Goal: Transaction & Acquisition: Purchase product/service

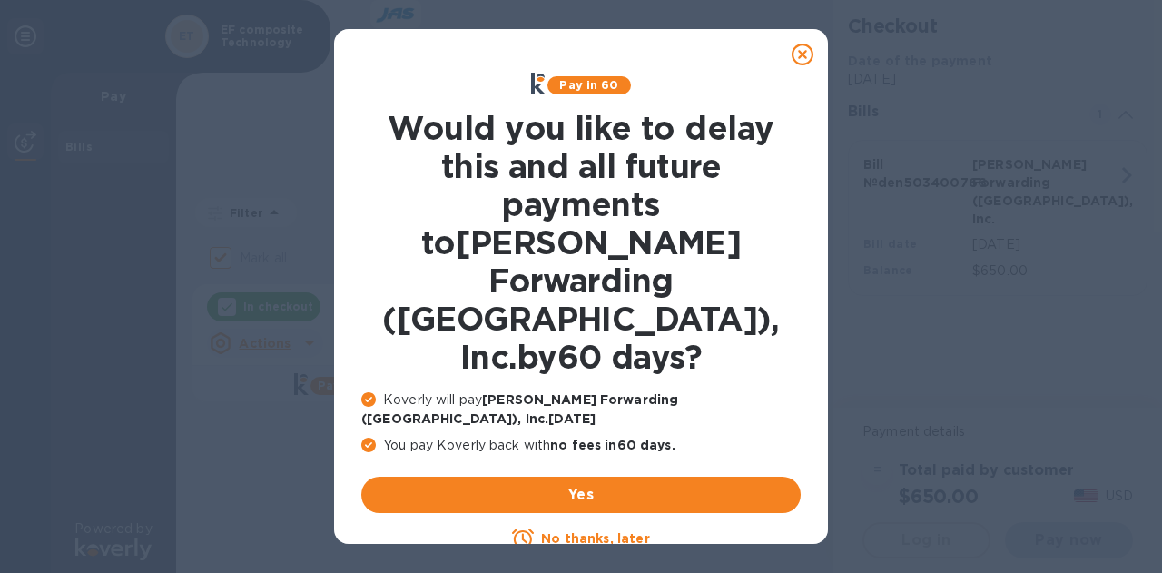
checkbox input "false"
click at [588, 531] on u "No thanks, later" at bounding box center [595, 538] width 108 height 15
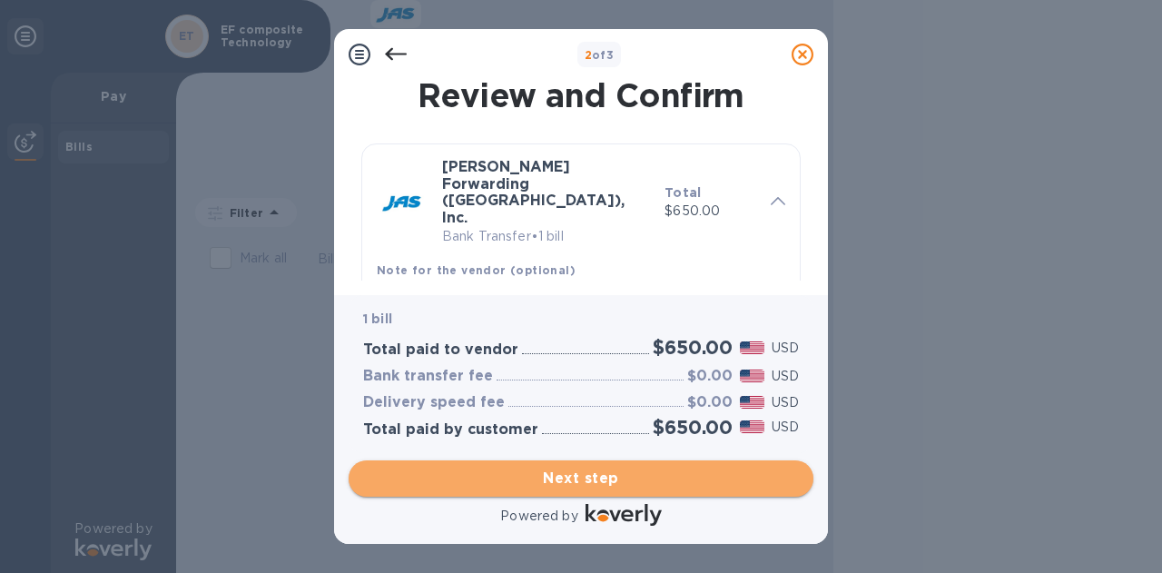
drag, startPoint x: 558, startPoint y: 481, endPoint x: 524, endPoint y: 479, distance: 34.6
click at [524, 479] on span "Next step" at bounding box center [581, 479] width 436 height 22
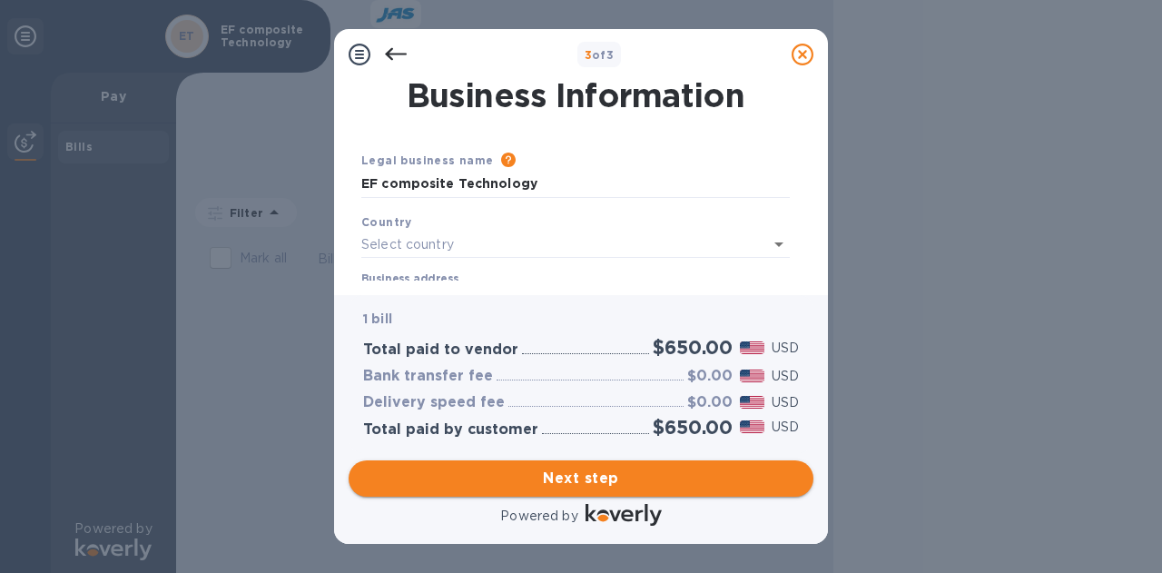
type input "United States"
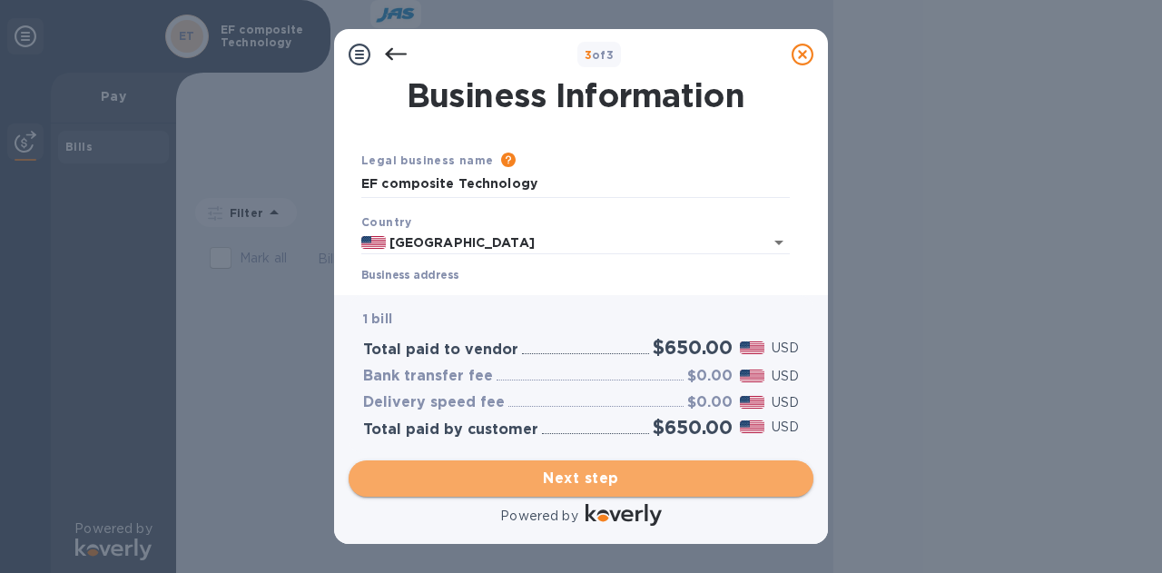
click at [548, 478] on span "Next step" at bounding box center [581, 479] width 436 height 22
click at [567, 482] on span "Next step" at bounding box center [581, 479] width 436 height 22
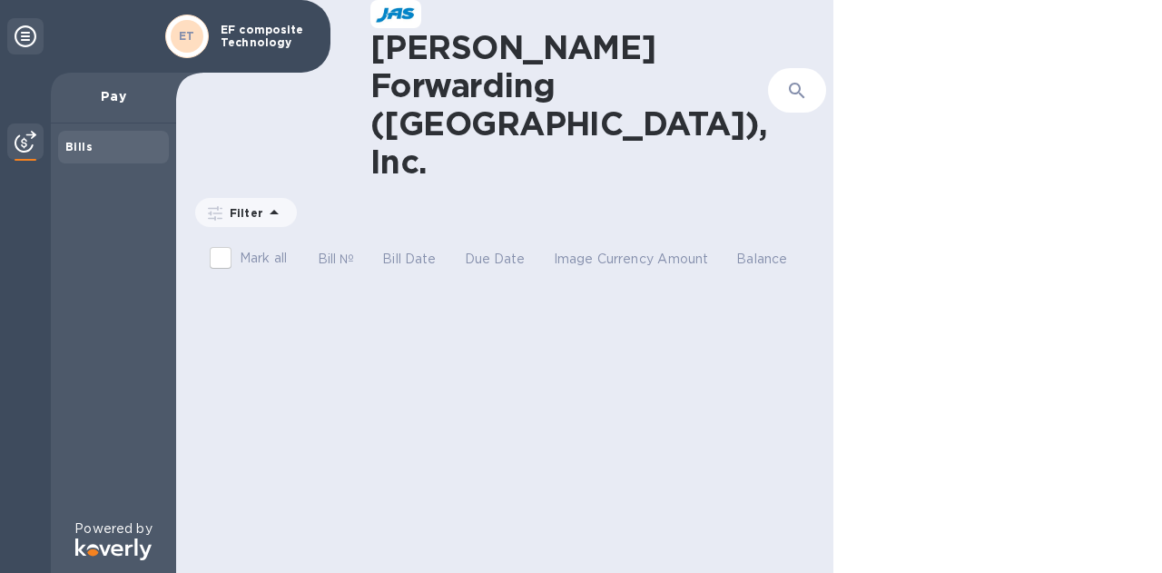
click at [33, 144] on img at bounding box center [26, 142] width 22 height 22
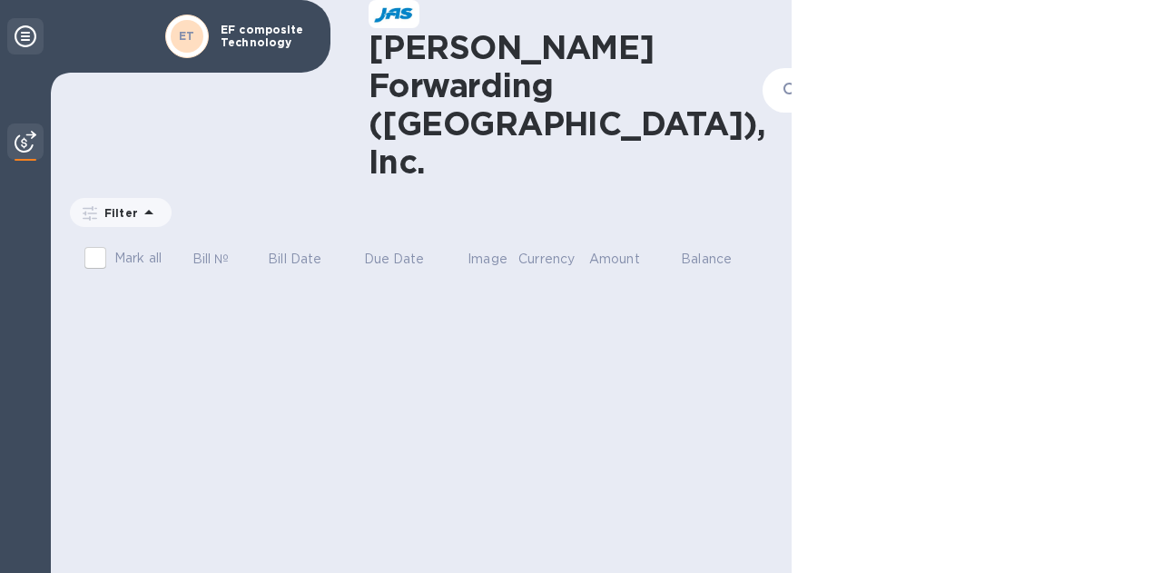
click at [26, 35] on icon at bounding box center [26, 36] width 22 height 22
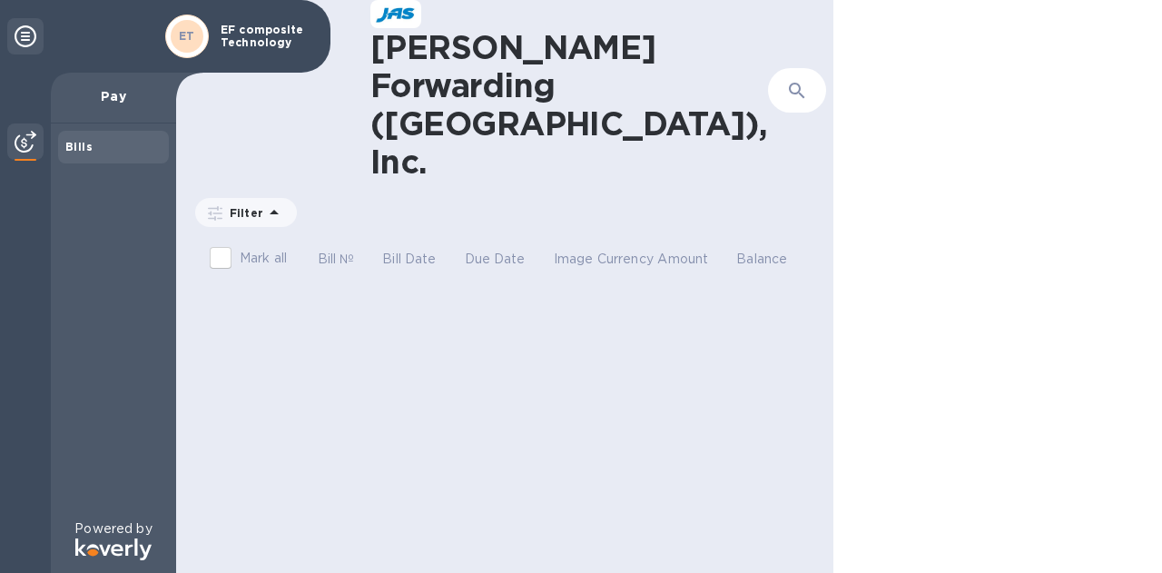
click at [855, 69] on div at bounding box center [877, 91] width 44 height 44
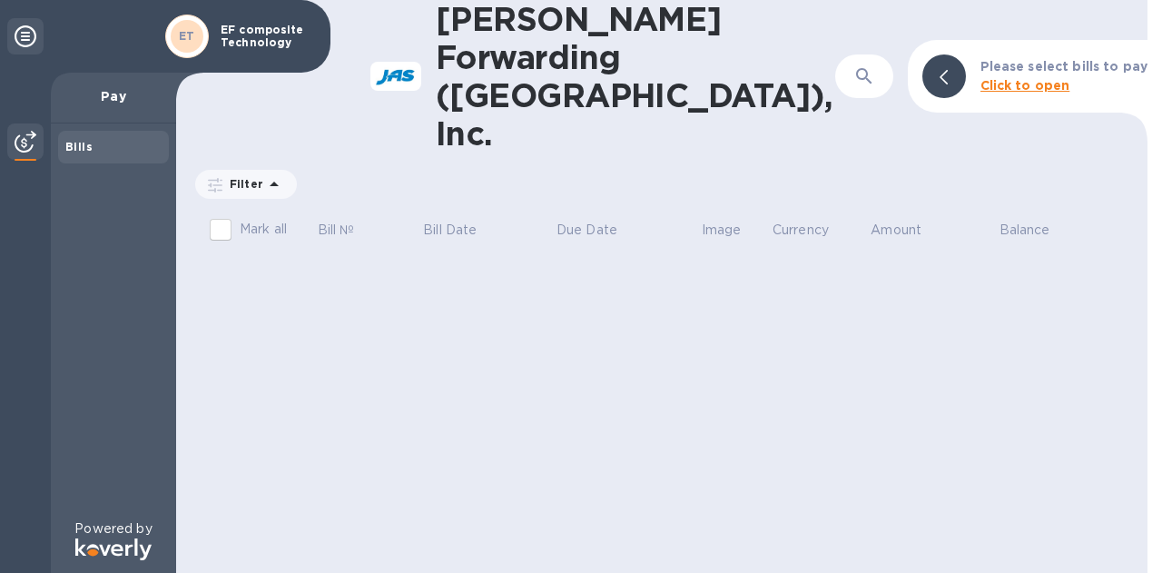
click at [117, 98] on p "Pay" at bounding box center [113, 96] width 96 height 18
click at [25, 31] on icon at bounding box center [26, 36] width 22 height 22
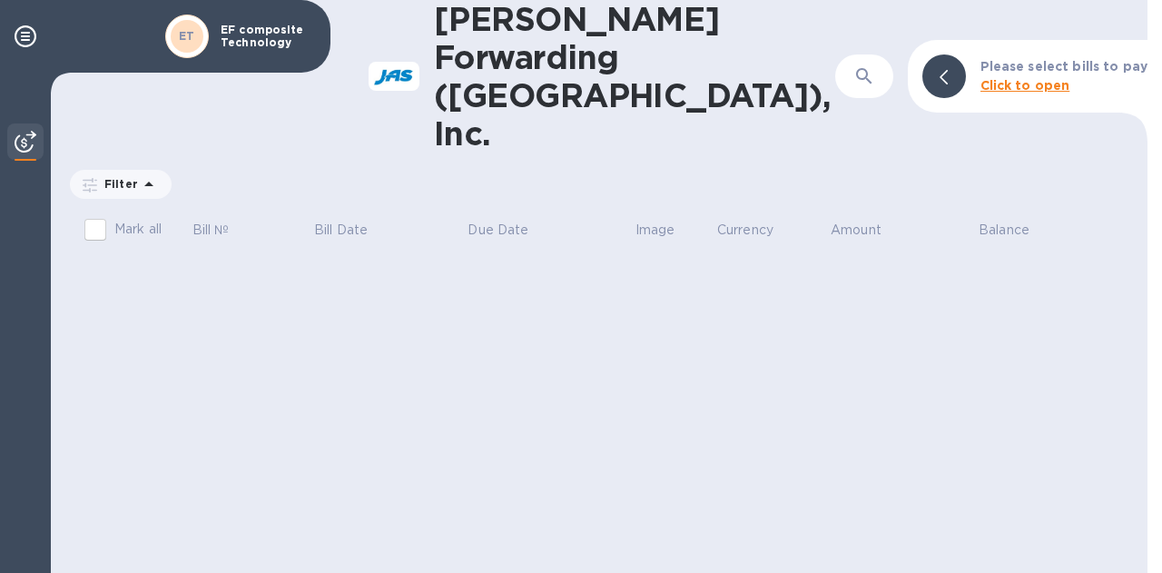
click at [25, 143] on img at bounding box center [26, 142] width 22 height 22
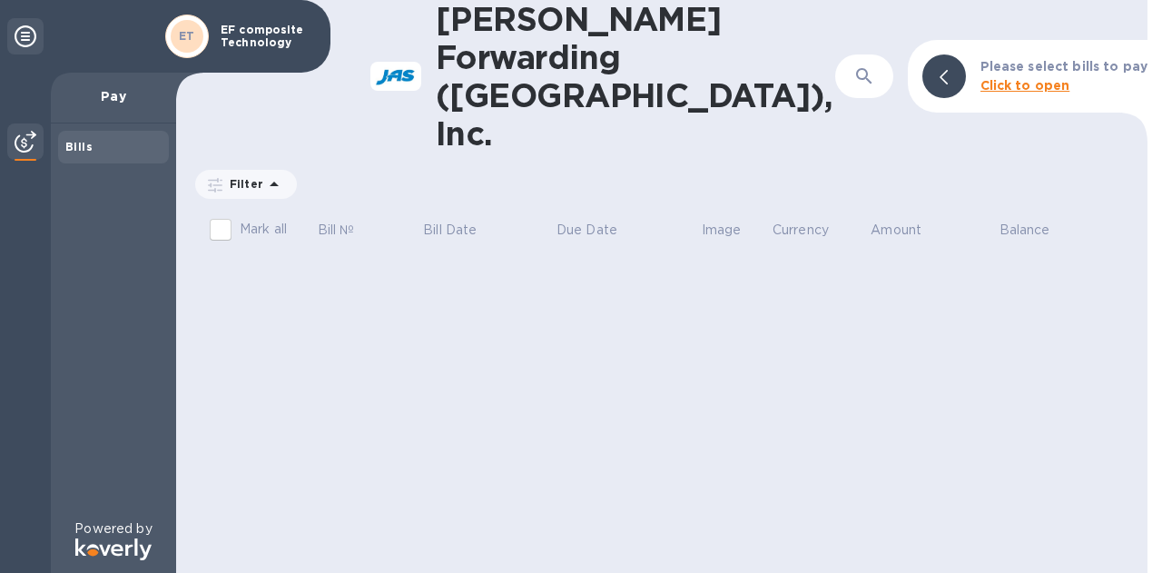
click at [32, 30] on icon at bounding box center [26, 36] width 22 height 22
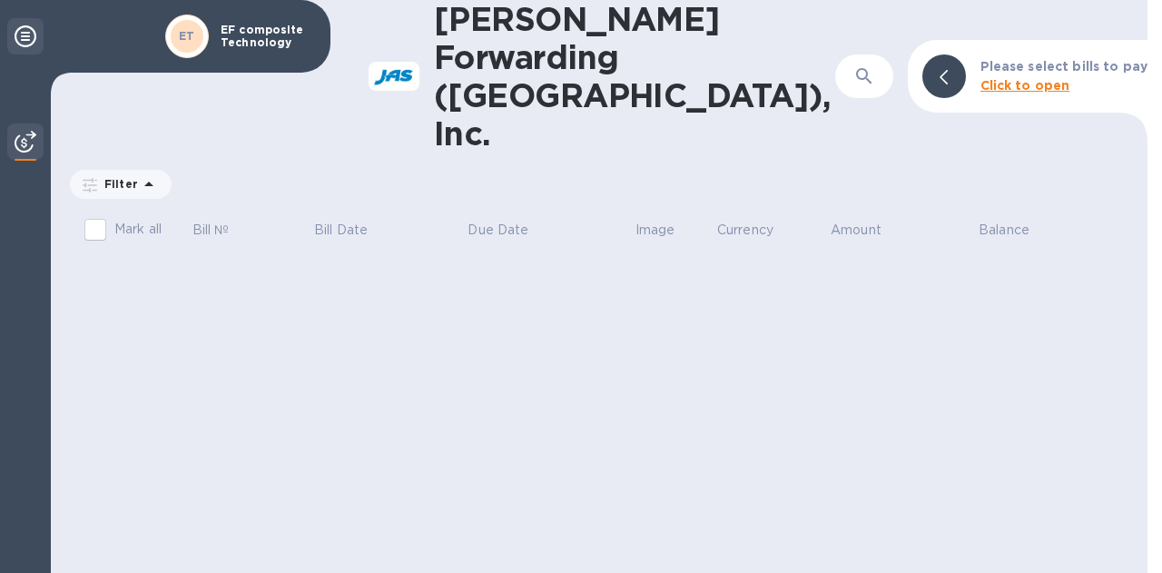
click at [30, 44] on icon at bounding box center [26, 36] width 22 height 22
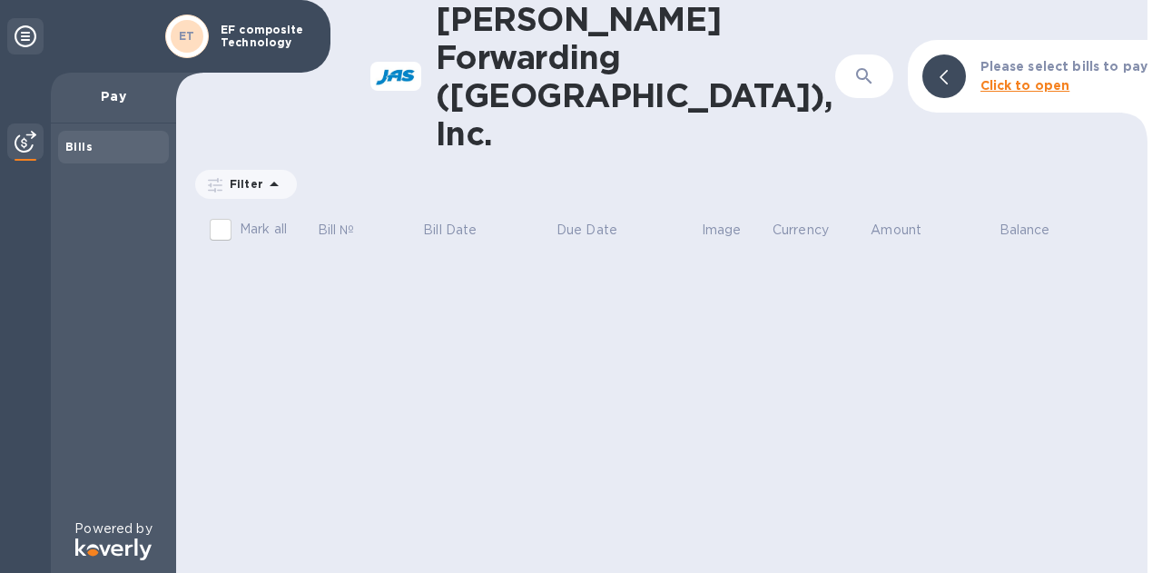
click at [966, 54] on div at bounding box center [944, 76] width 44 height 44
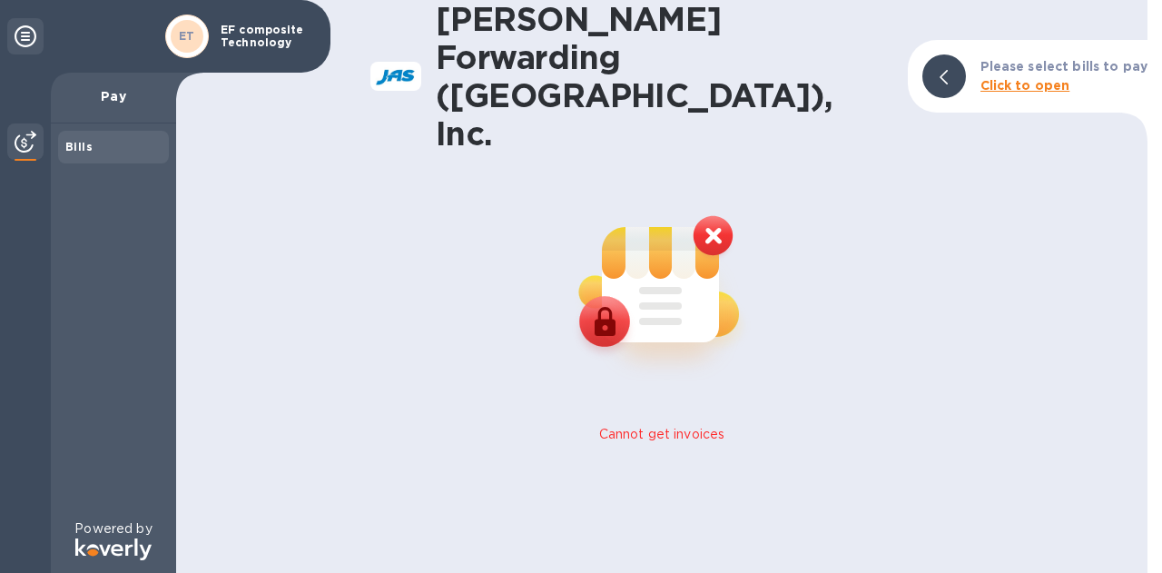
click at [34, 40] on icon at bounding box center [26, 36] width 22 height 22
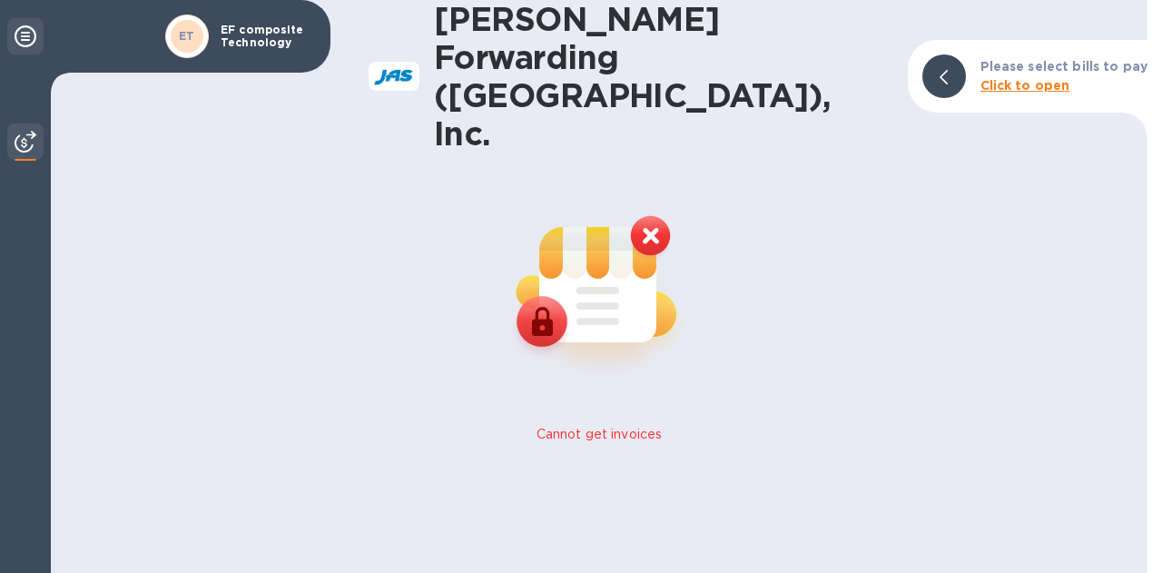
click at [34, 40] on icon at bounding box center [26, 36] width 22 height 22
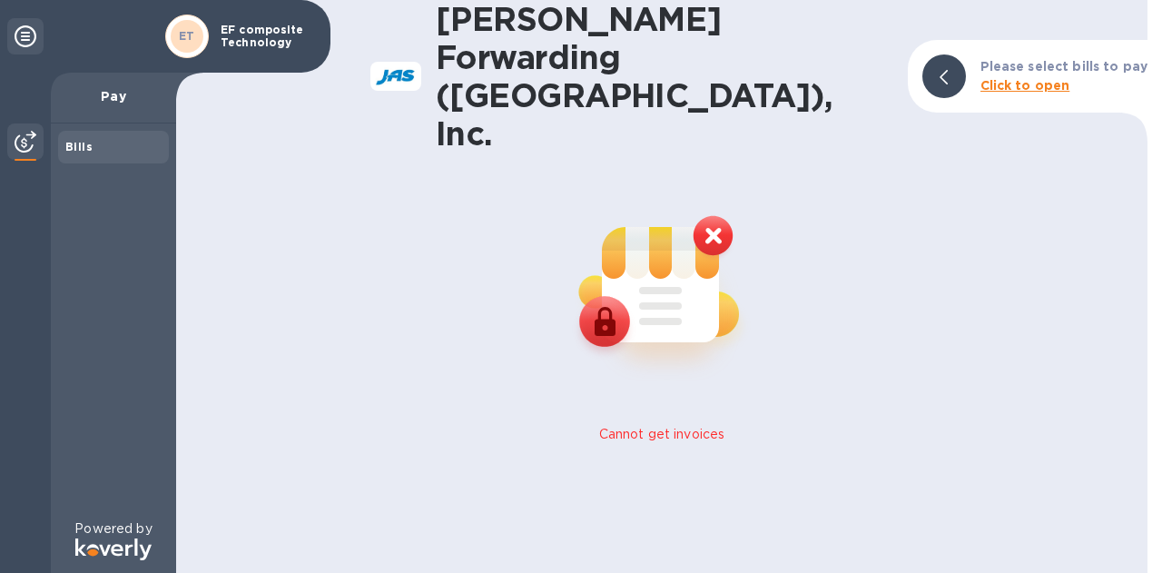
click at [715, 167] on img at bounding box center [662, 287] width 240 height 240
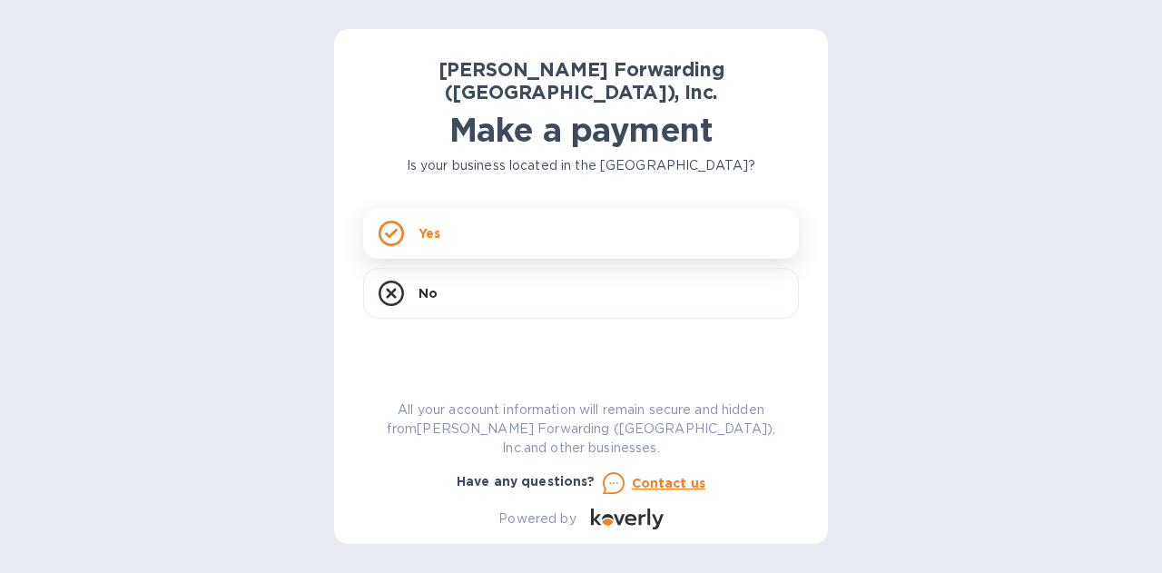
click at [444, 214] on div "Yes" at bounding box center [581, 233] width 436 height 51
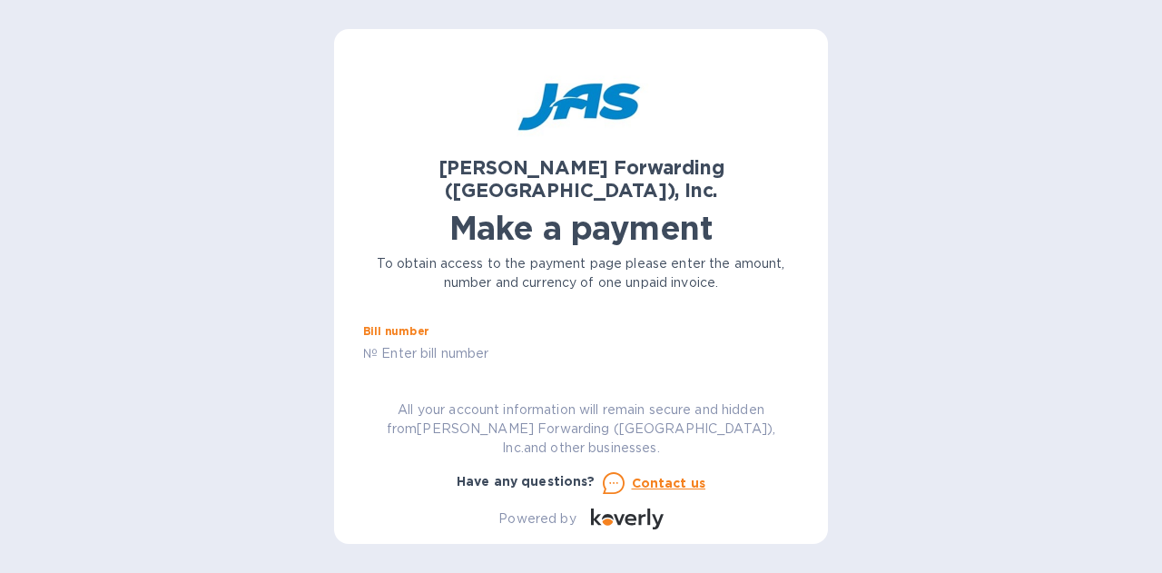
click at [463, 340] on input "text" at bounding box center [588, 353] width 421 height 27
type input "den503400766"
click at [447, 378] on div "Amount $" at bounding box center [489, 399] width 252 height 42
click at [799, 337] on div "[PERSON_NAME] Forwarding ([GEOGRAPHIC_DATA]), Inc. Make a payment To obtain acc…" at bounding box center [581, 286] width 494 height 515
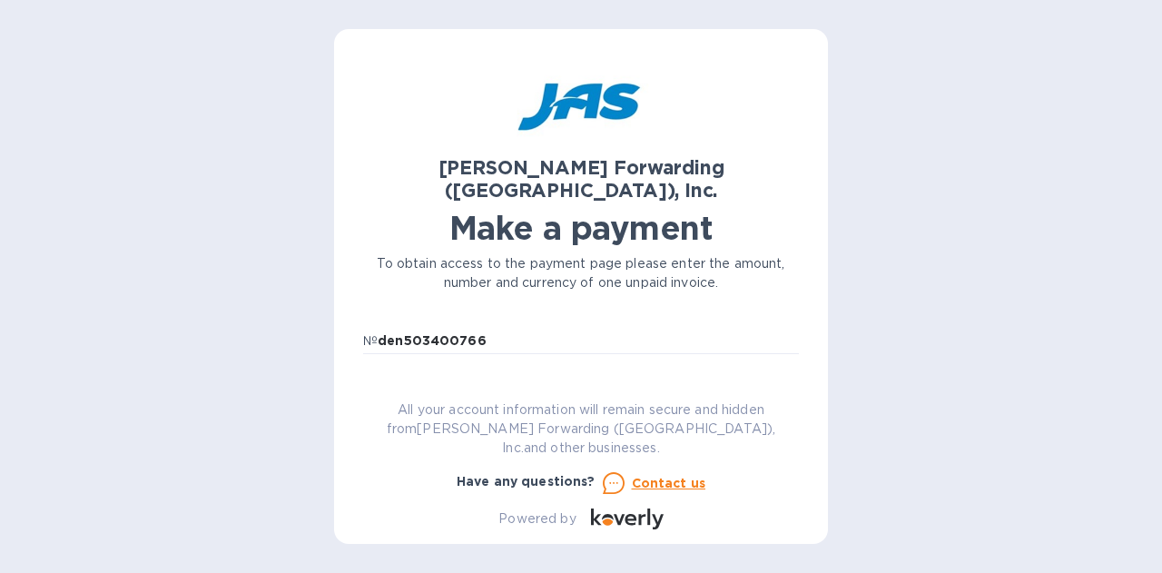
type input "650"
click at [403, 328] on input "E" at bounding box center [581, 341] width 436 height 27
type input "EF Composite Technology"
click at [430, 380] on input "text" at bounding box center [581, 393] width 436 height 27
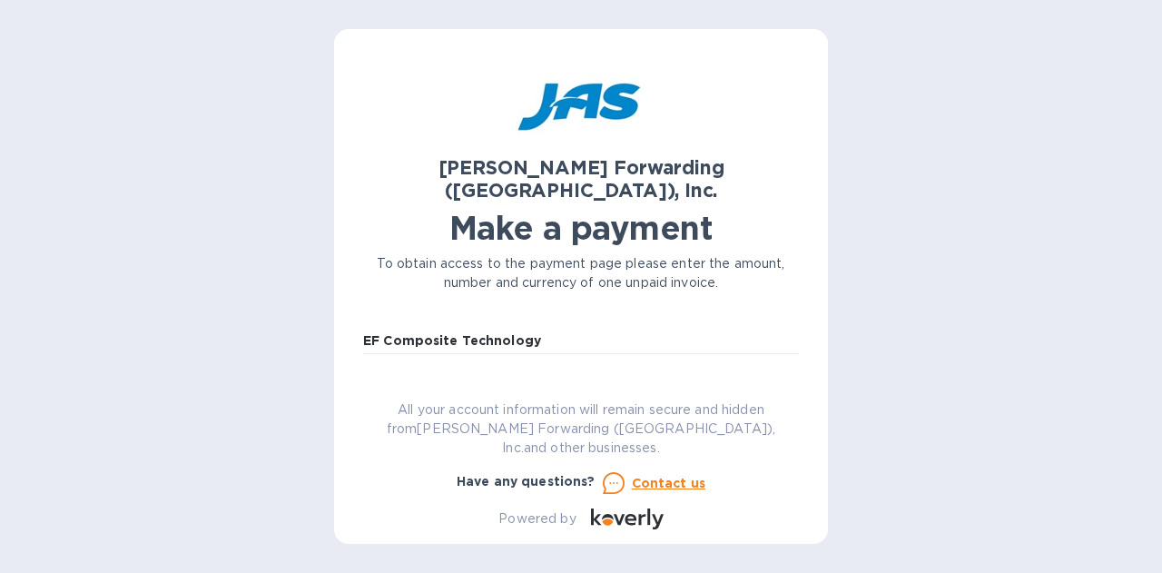
type input "EFCOMPCLD"
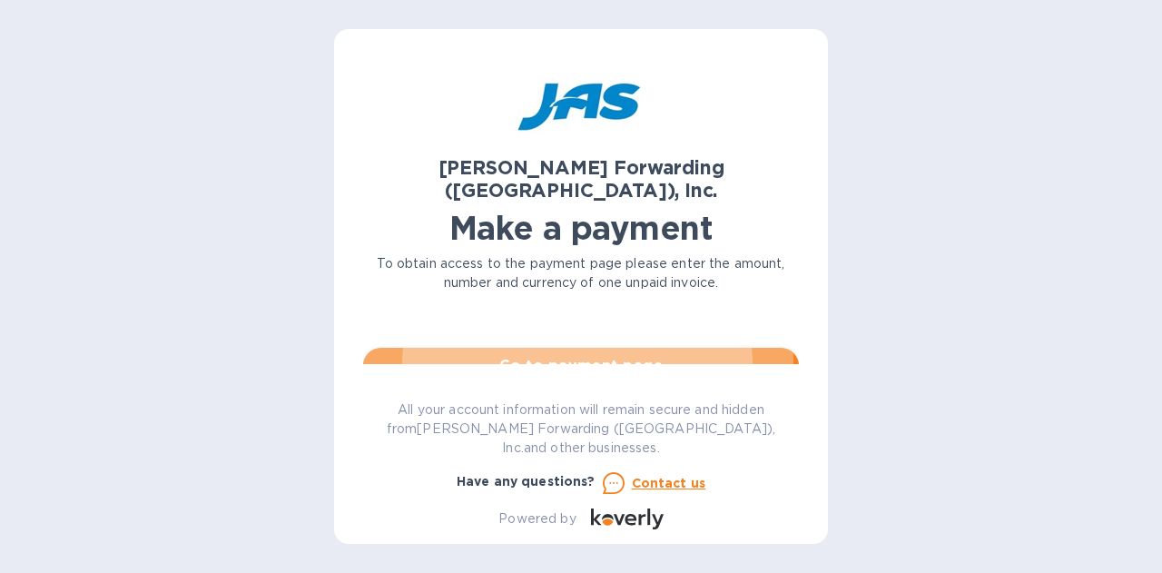
click at [573, 355] on span "Go to payment page" at bounding box center [581, 366] width 407 height 22
